Goal: Check status

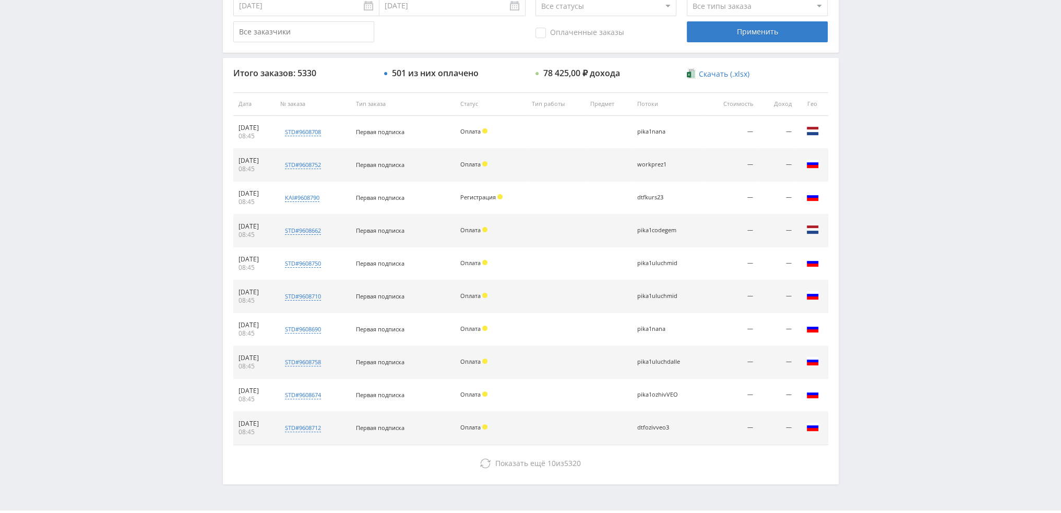
scroll to position [361, 0]
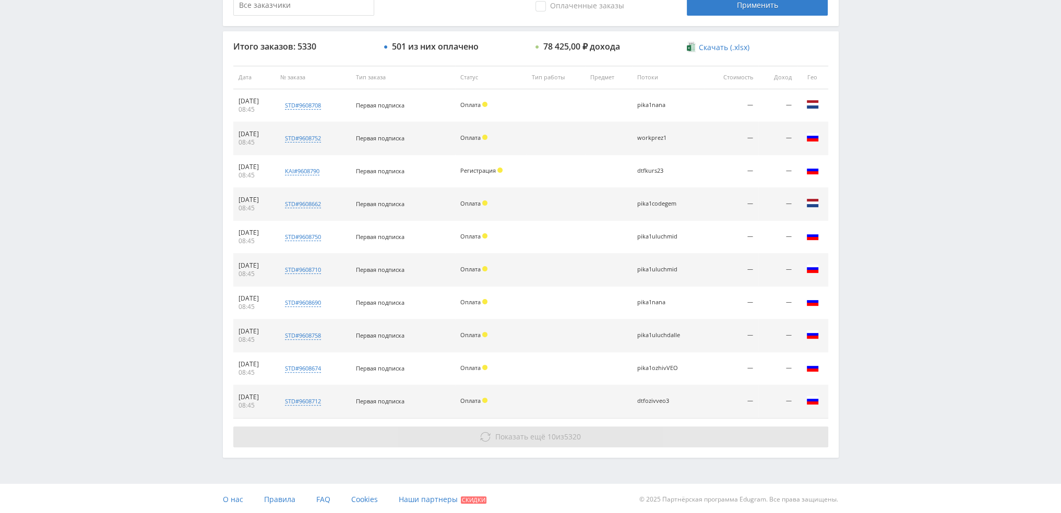
click at [573, 442] on button "Показать ещё 10 из 5320" at bounding box center [530, 436] width 595 height 21
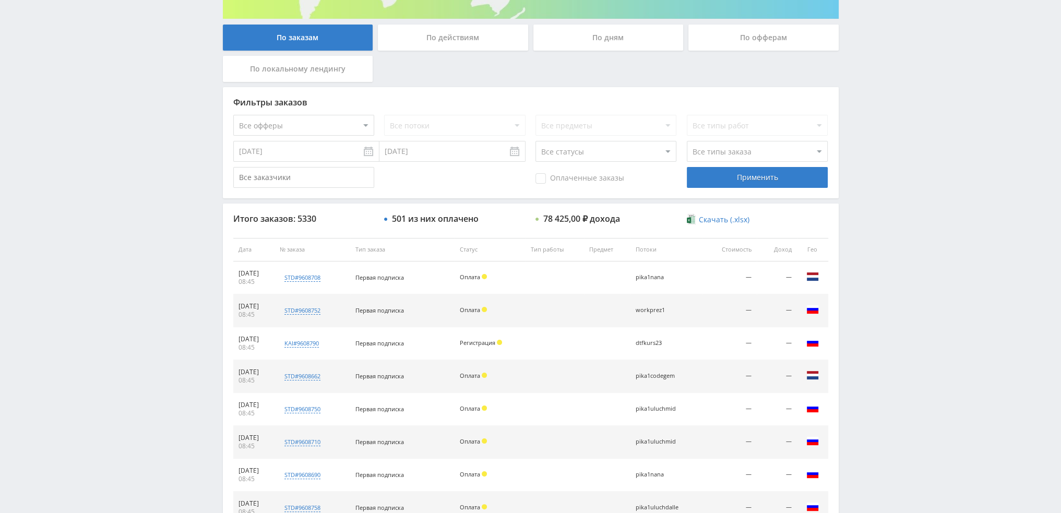
scroll to position [121, 0]
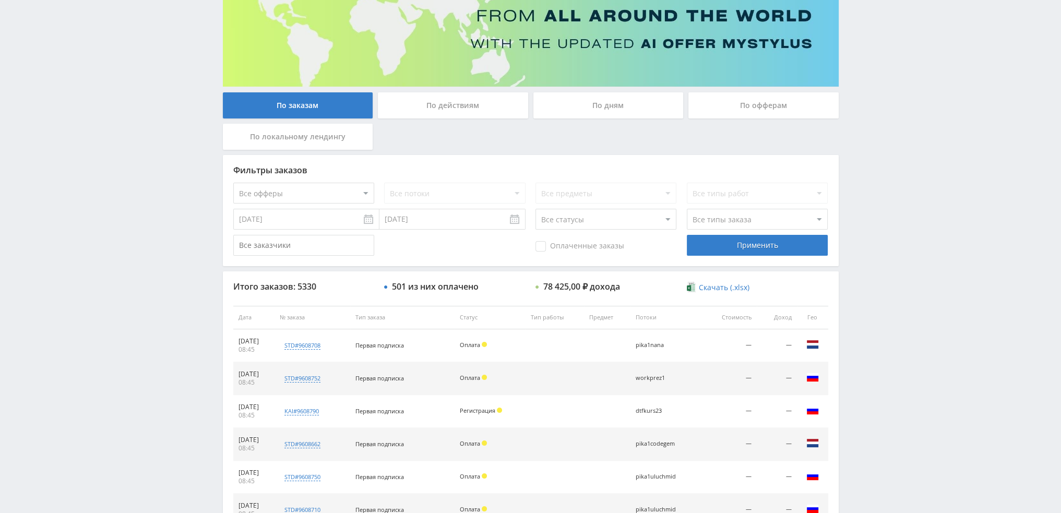
click at [609, 92] on div "По дням" at bounding box center [608, 105] width 150 height 26
click at [0, 0] on input "По дням" at bounding box center [0, 0] width 0 height 0
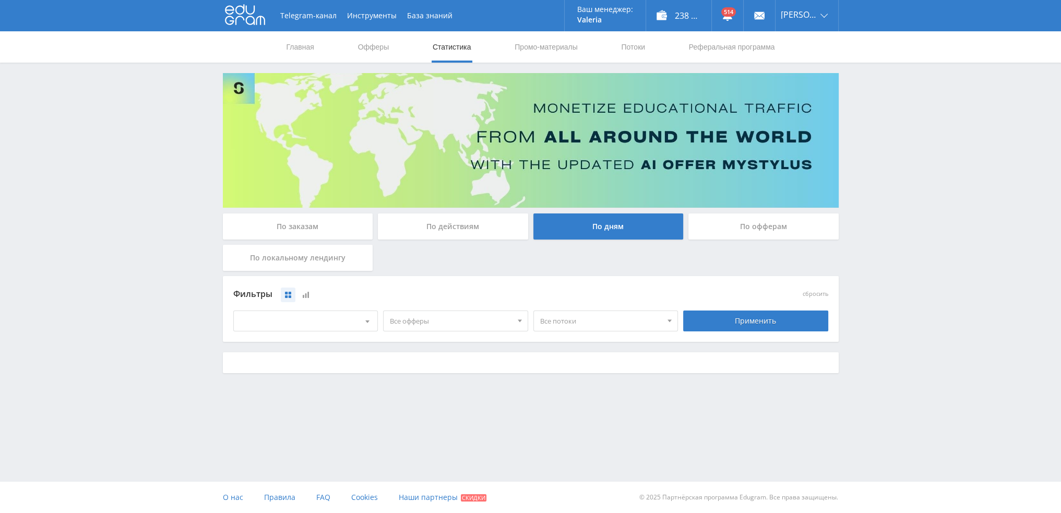
scroll to position [0, 0]
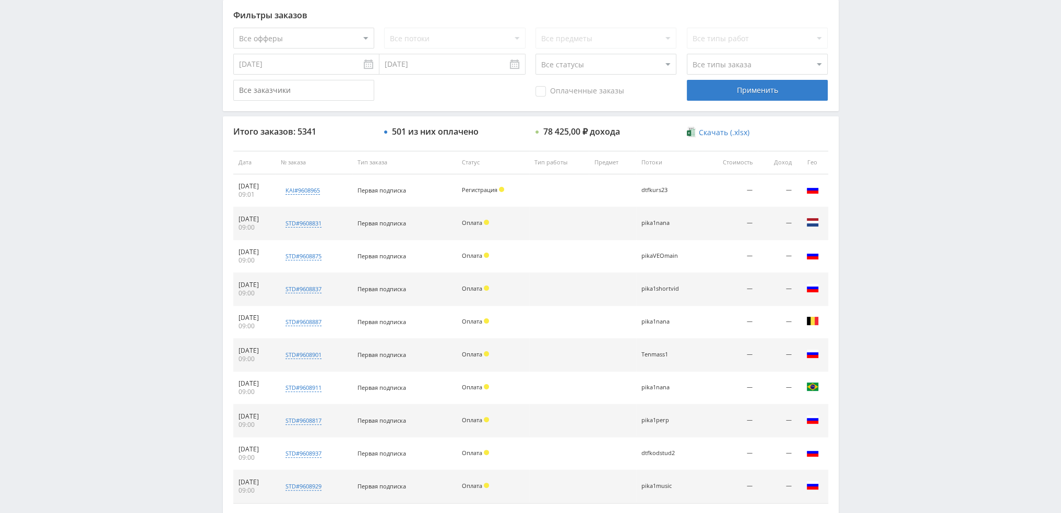
scroll to position [313, 0]
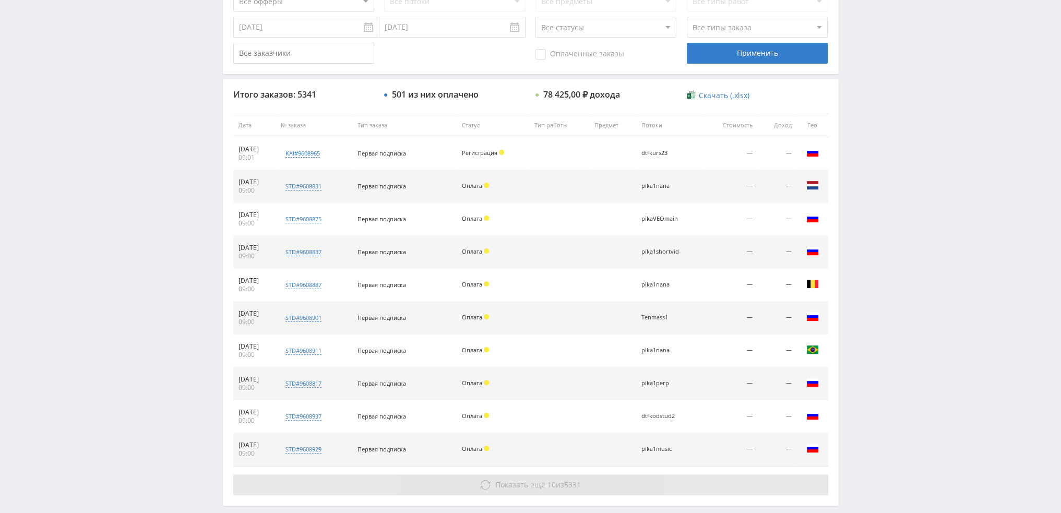
click at [534, 484] on span "Показать ещё" at bounding box center [520, 484] width 50 height 10
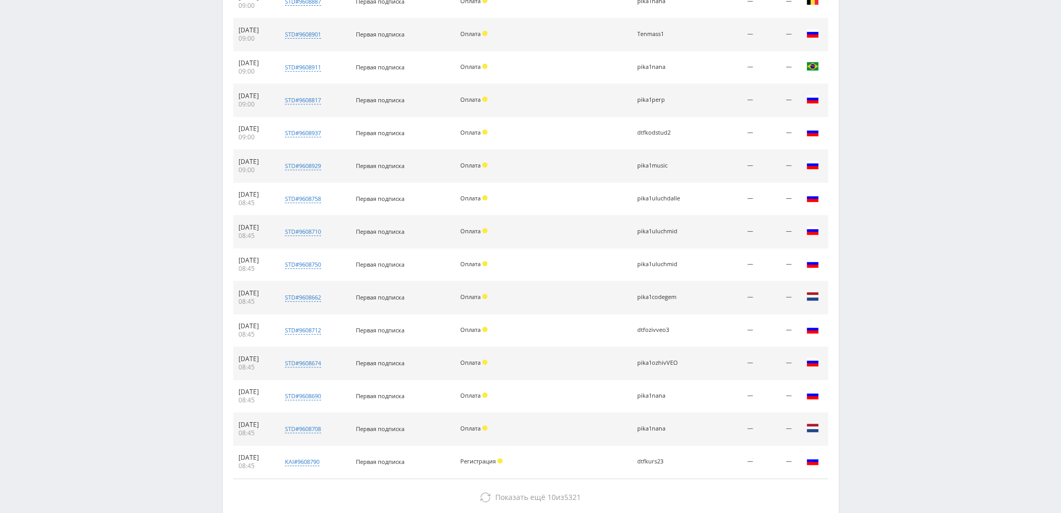
scroll to position [626, 0]
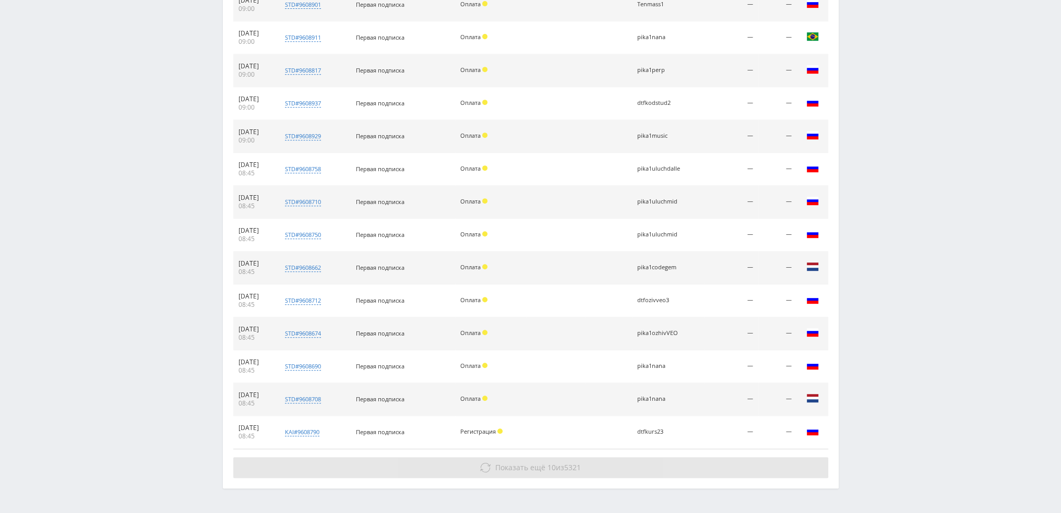
click at [547, 464] on span "10" at bounding box center [551, 467] width 8 height 10
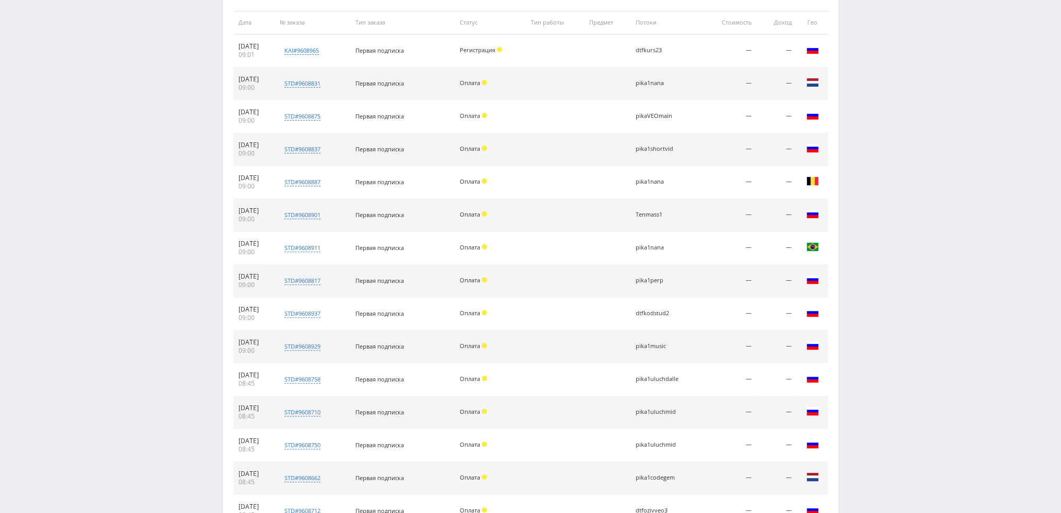
scroll to position [51, 0]
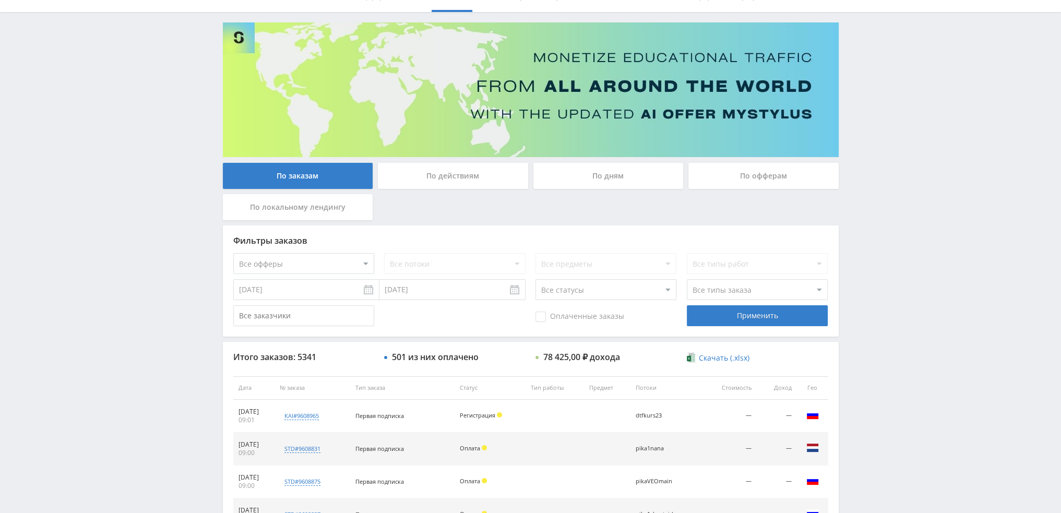
click at [614, 169] on div "По дням" at bounding box center [608, 176] width 150 height 26
click at [0, 0] on input "По дням" at bounding box center [0, 0] width 0 height 0
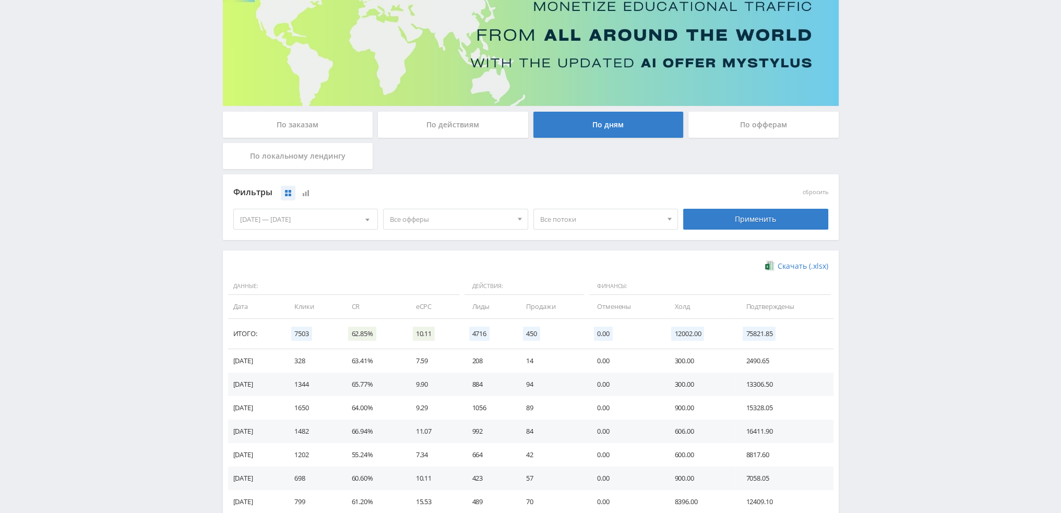
scroll to position [104, 0]
